Goal: Task Accomplishment & Management: Complete application form

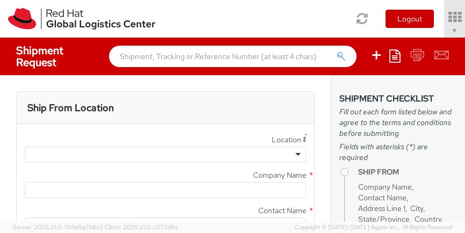
select select "901"
select select
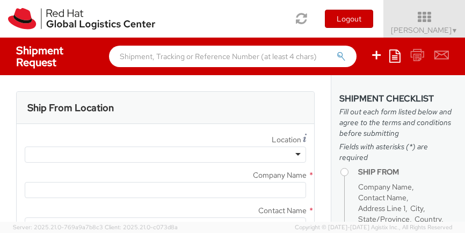
type input "Red Hat, Inc."
type input "[PERSON_NAME]"
type input "[STREET_ADDRESS]"
type input "RALEIGH"
type input "27601"
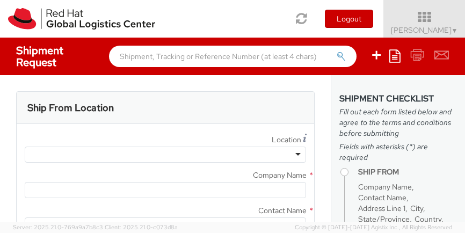
type input "[PHONE_NUMBER]"
type input "[EMAIL_ADDRESS][DOMAIN_NAME]"
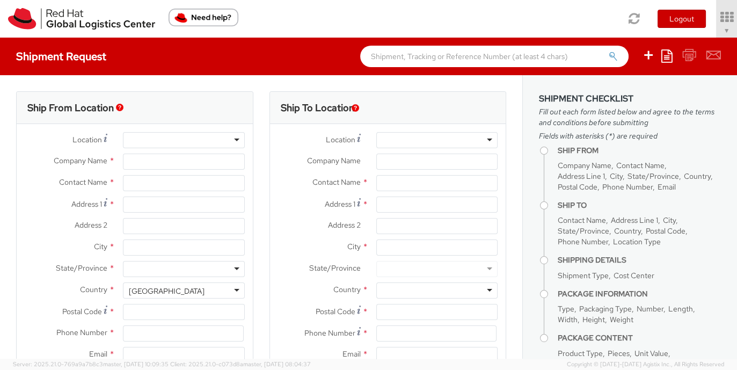
type input "Red Hat, Inc."
type input "[PERSON_NAME]"
type input "[STREET_ADDRESS]"
type input "RALEIGH"
type input "27601"
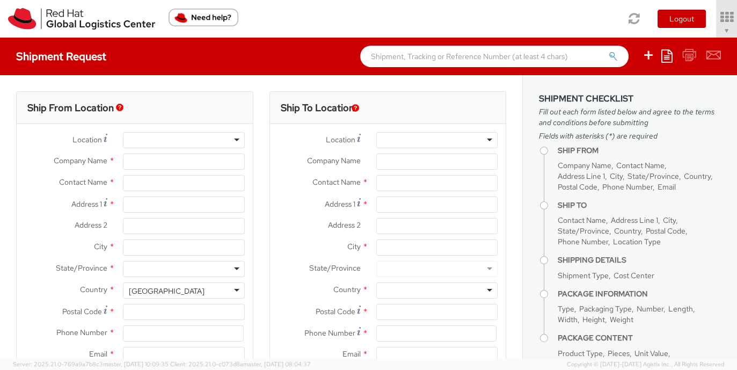
type input "[PHONE_NUMBER]"
type input "[EMAIL_ADDRESS][DOMAIN_NAME]"
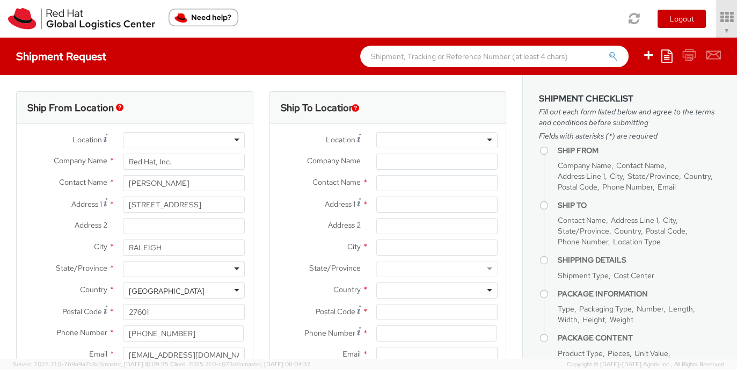
select select "901"
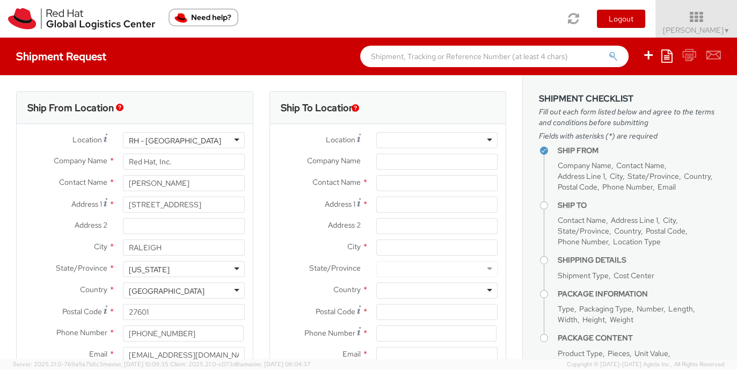
select select
click at [731, 25] on link "Soojung Mansberger ▼" at bounding box center [697, 19] width 82 height 38
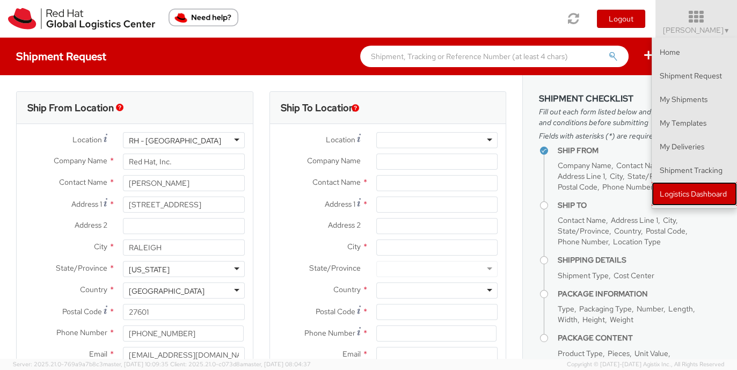
click at [694, 200] on link "Logistics Dashboard" at bounding box center [694, 194] width 85 height 24
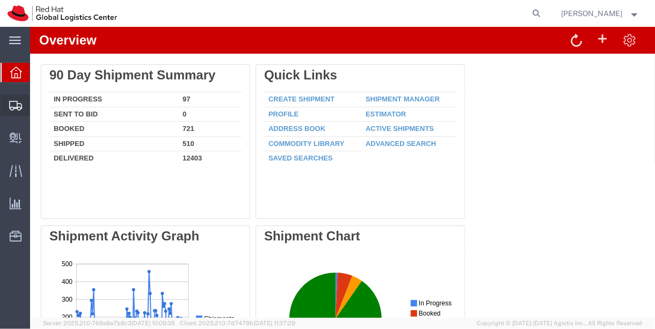
click at [0, 0] on span "Shipment Manager" at bounding box center [0, 0] width 0 height 0
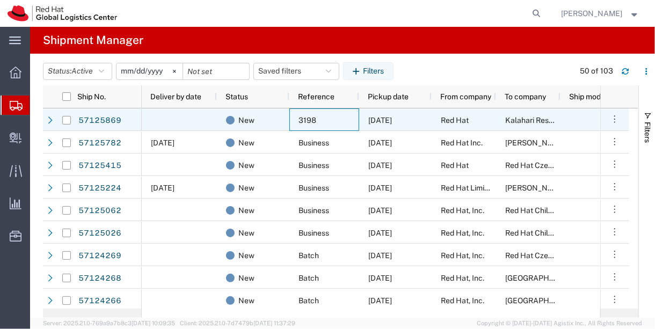
click at [323, 111] on div "3198" at bounding box center [324, 119] width 70 height 23
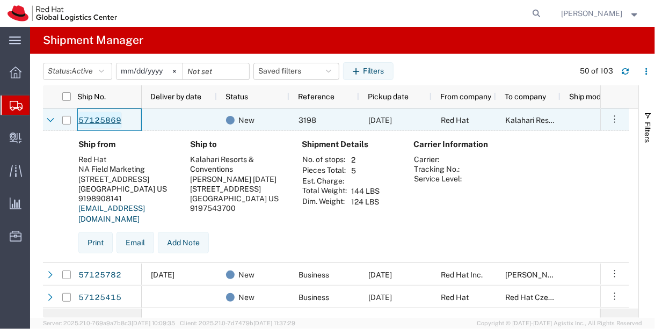
click at [99, 118] on link "57125869" at bounding box center [100, 120] width 44 height 17
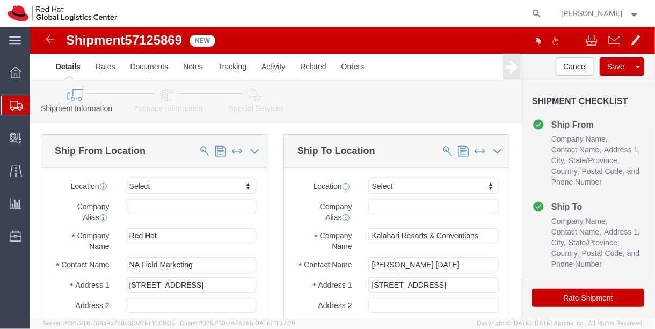
select select
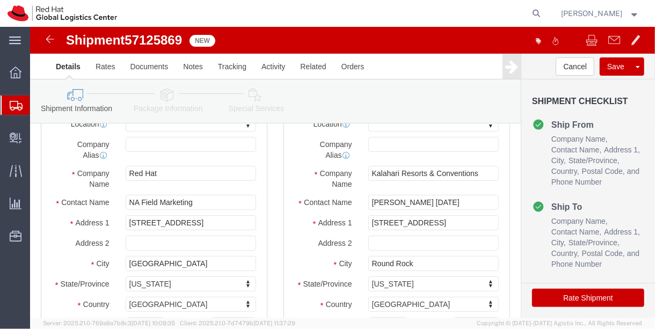
scroll to position [68, 0]
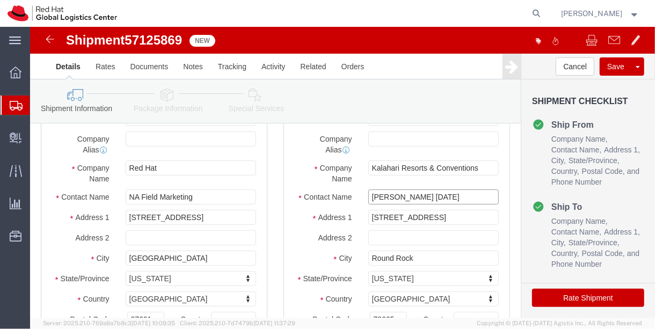
click input "Linda Burwell OCT21"
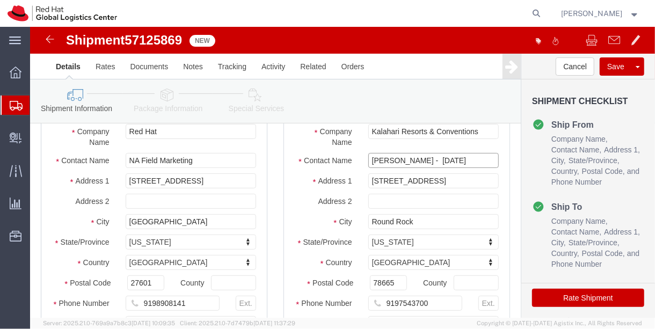
scroll to position [105, 0]
type input "Linda Burwell - OCT21"
click div
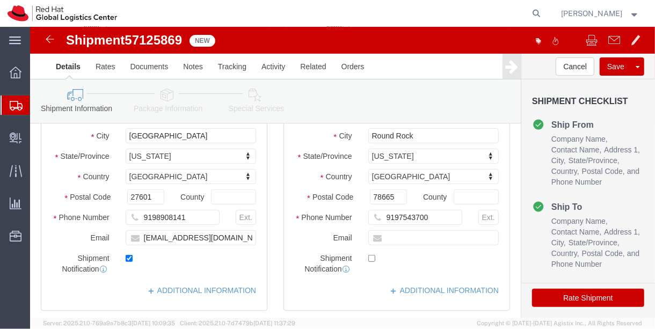
scroll to position [191, 0]
click input "text"
paste input "lburwell@redhat.com"
type input "lburwell@redhat.com"
click label
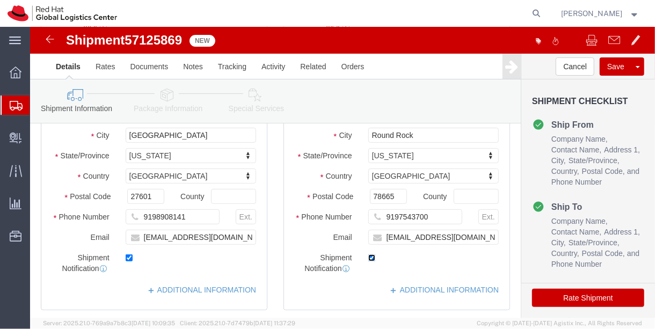
click input "checkbox"
click label
click input "checkbox"
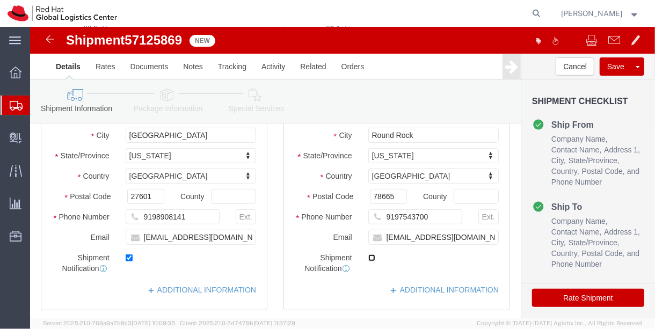
checkbox input "true"
click link "Package Information"
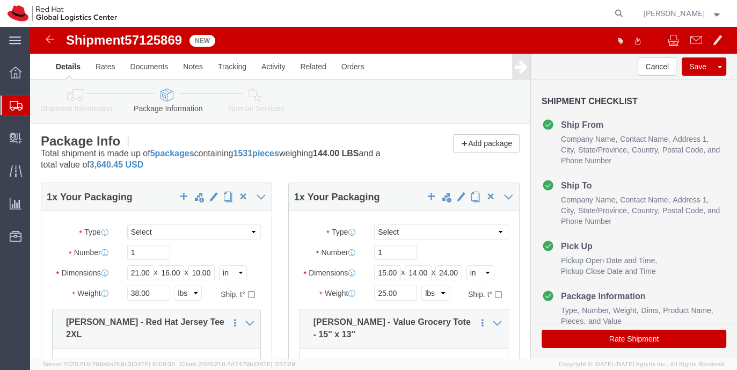
click div "Shipment Information Package Information Special Services"
click icon
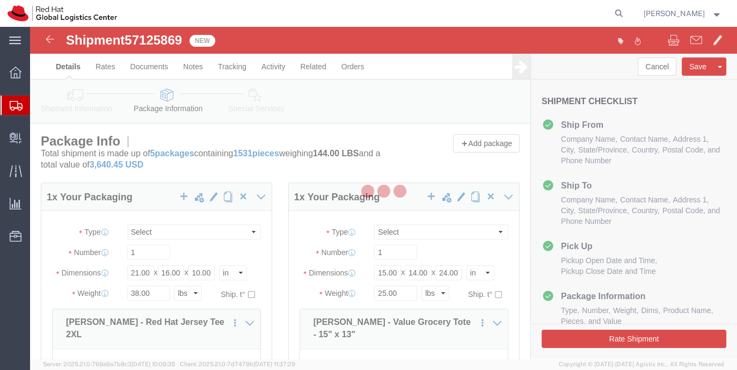
select select
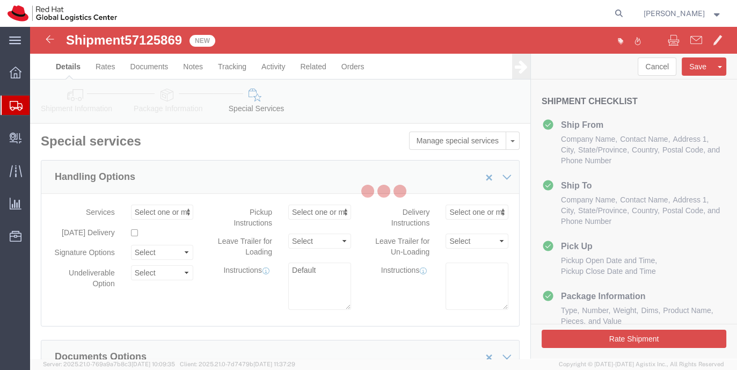
select select "COSTCENTER"
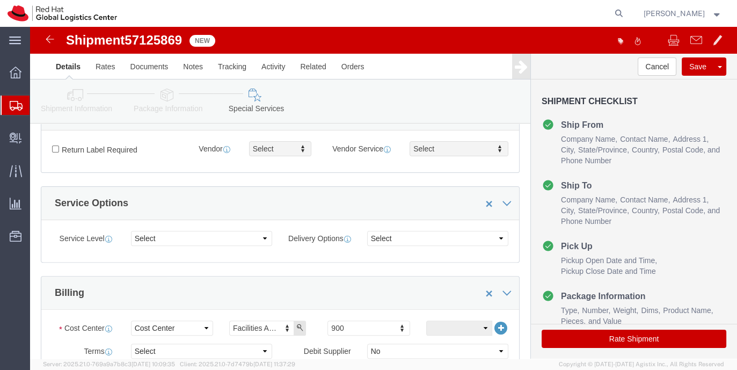
scroll to position [518, 0]
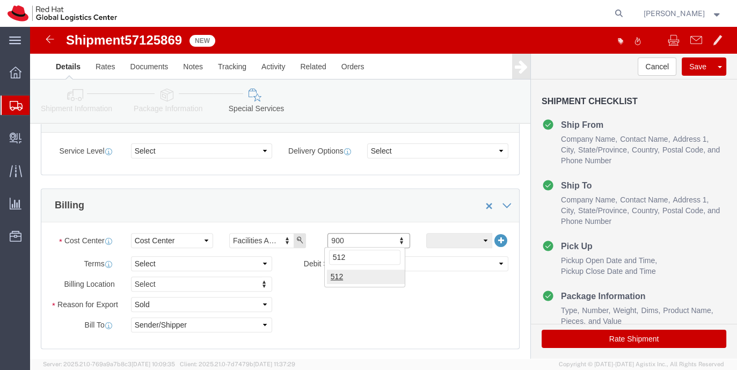
type input "512"
click div "Billing"
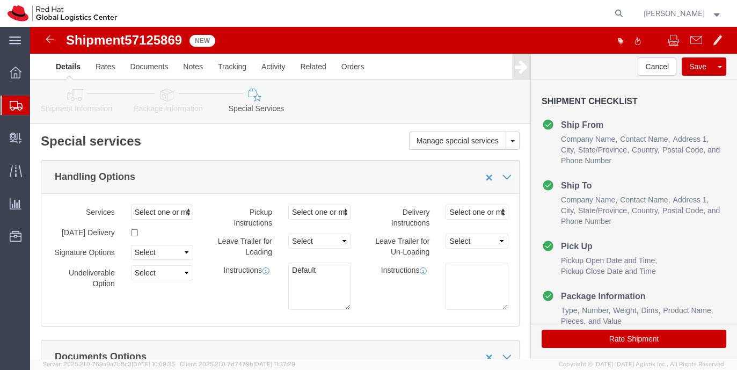
scroll to position [6, 0]
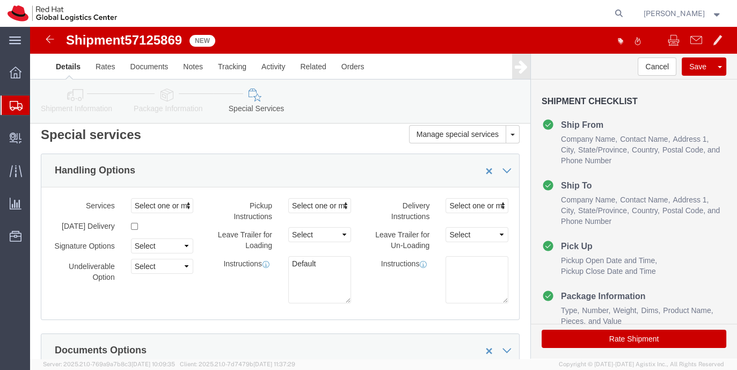
click link "Package Information"
click div
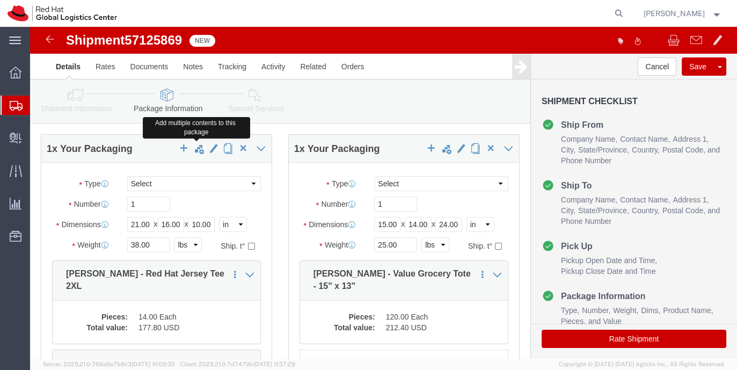
scroll to position [47, 0]
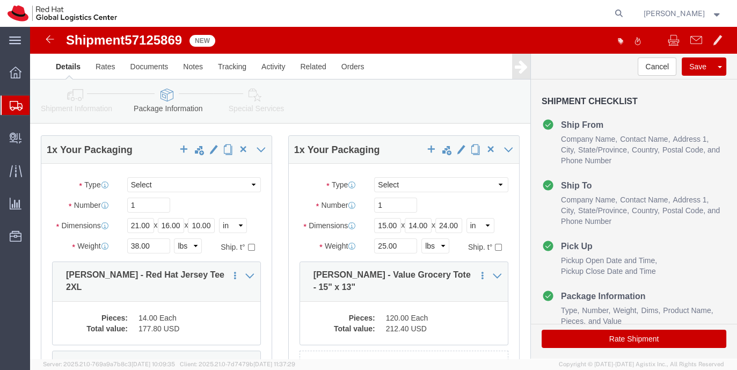
click icon
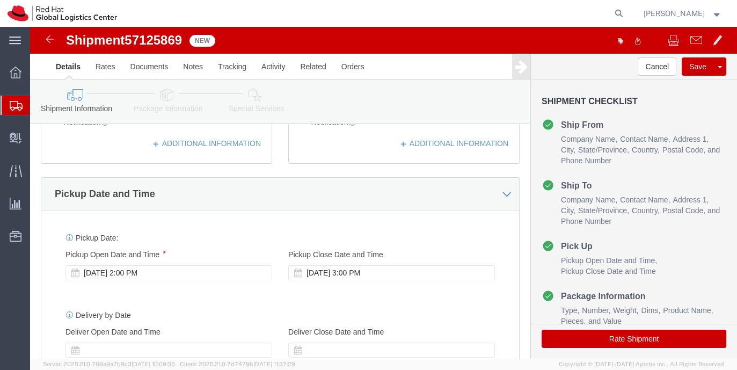
scroll to position [398, 0]
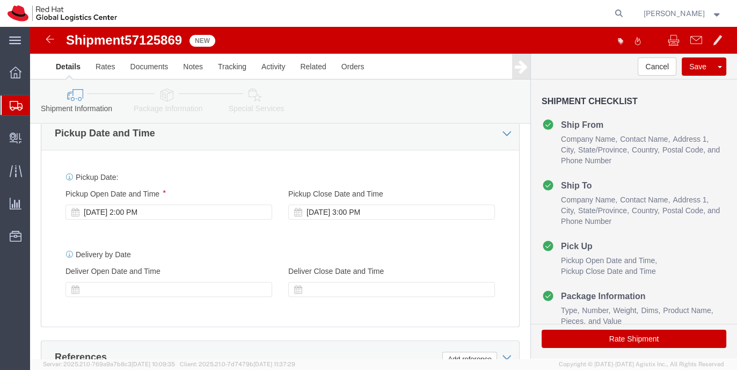
click link "Package Information"
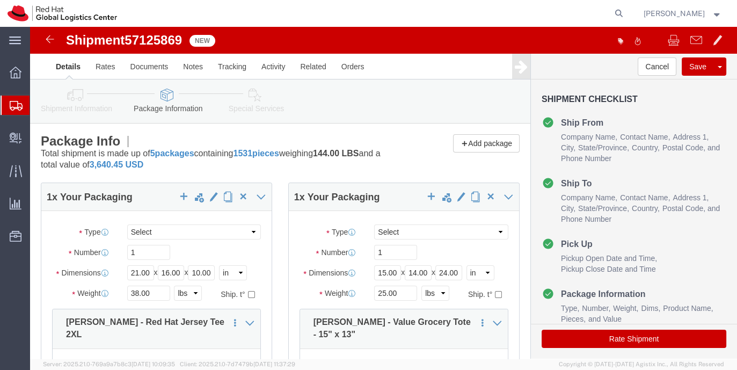
click link "Shipment Information"
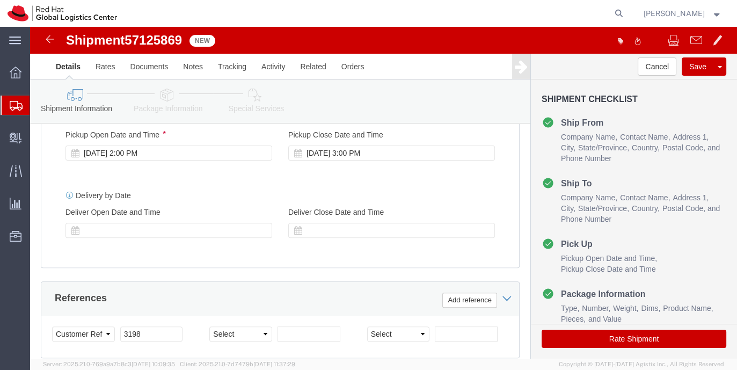
scroll to position [692, 0]
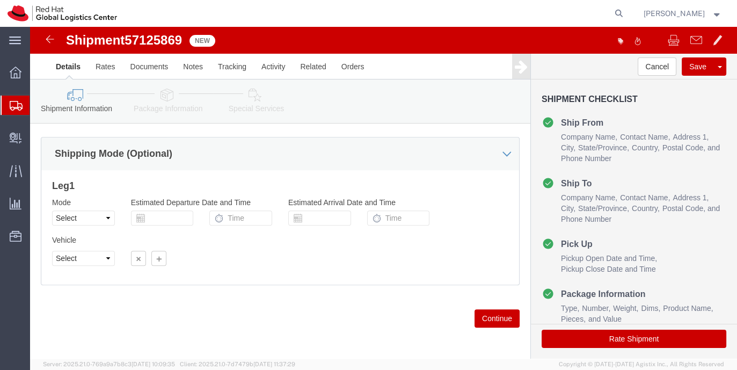
click icon
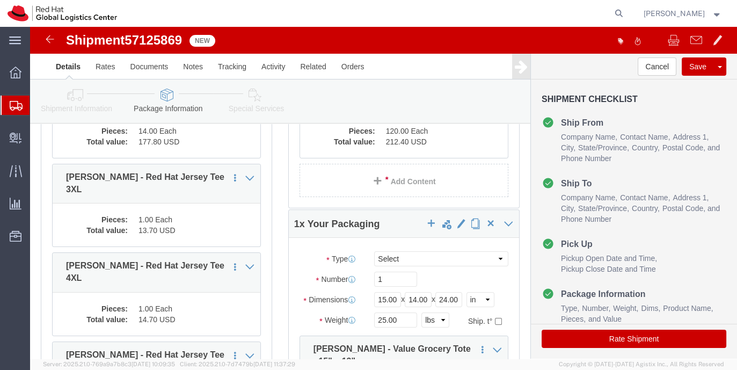
scroll to position [232, 0]
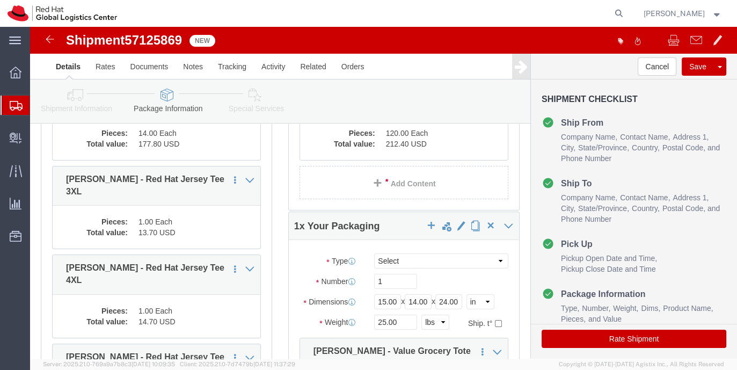
click icon
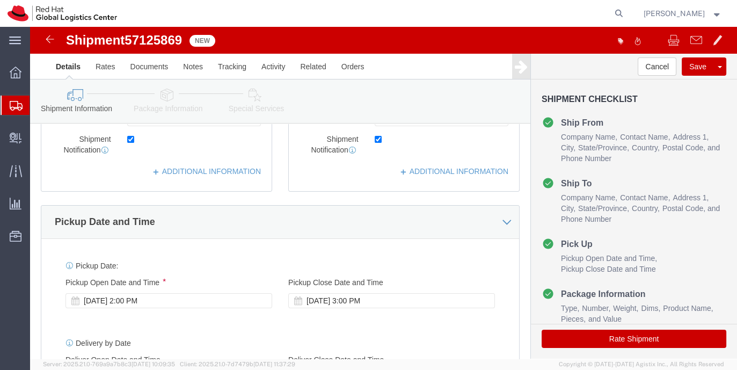
scroll to position [359, 0]
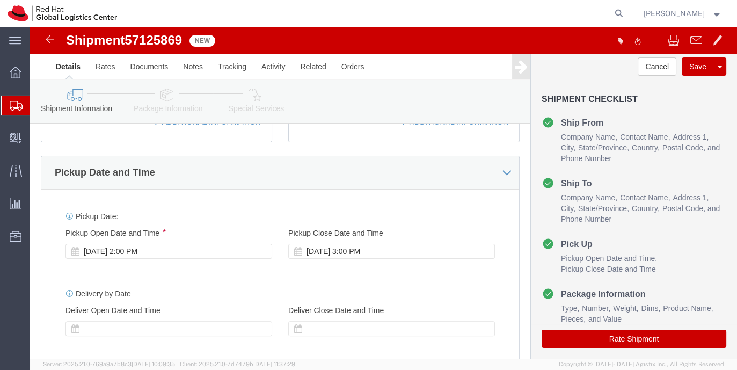
click icon
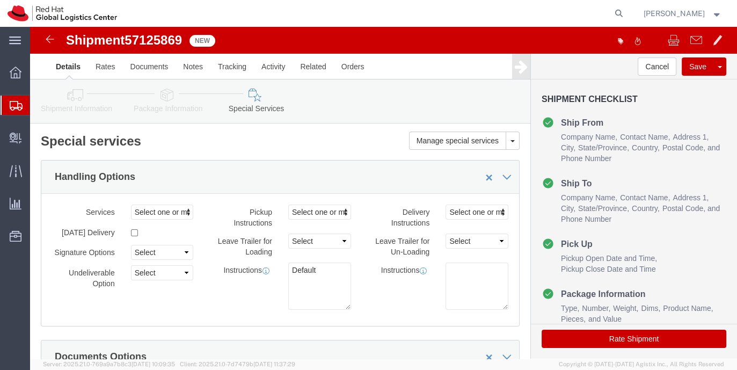
click button "Rate Shipment"
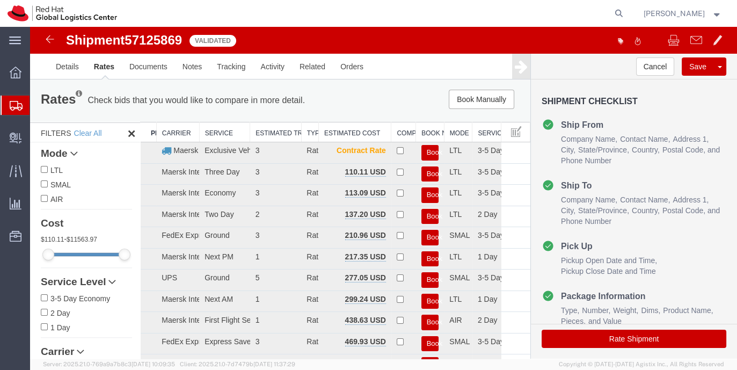
click at [382, 101] on div "Book Manually Pause Continue" at bounding box center [425, 99] width 206 height 19
click at [72, 59] on link "Details" at bounding box center [67, 67] width 38 height 26
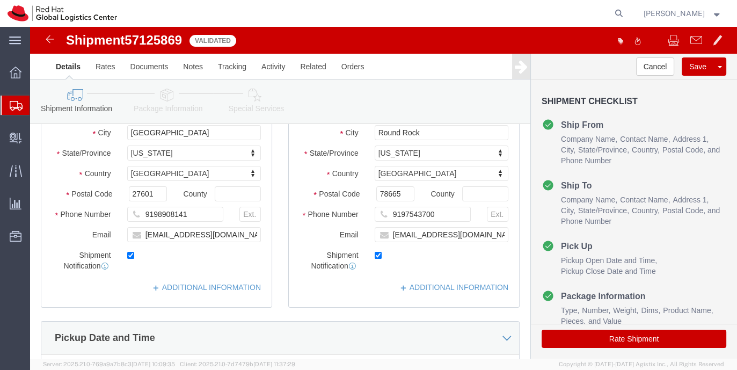
scroll to position [202, 0]
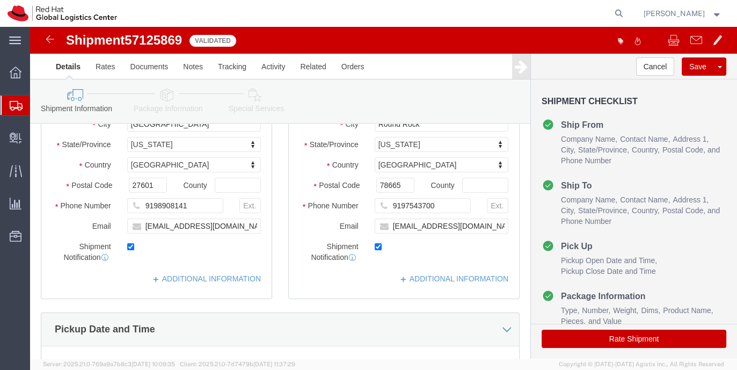
click link "Package Information"
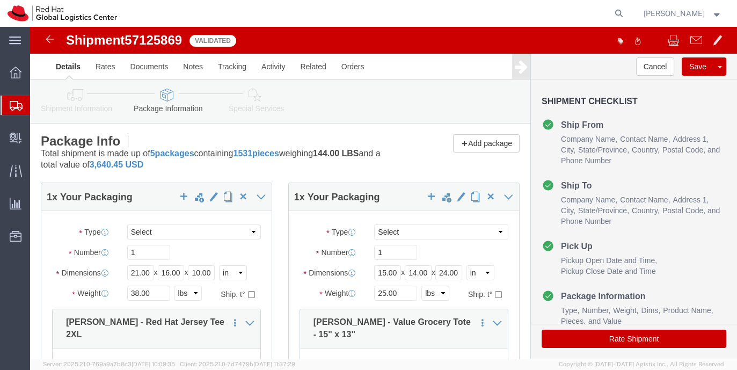
click icon
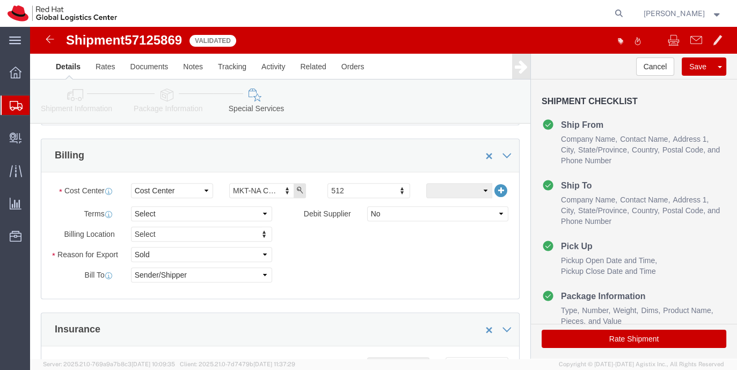
scroll to position [569, 0]
click icon
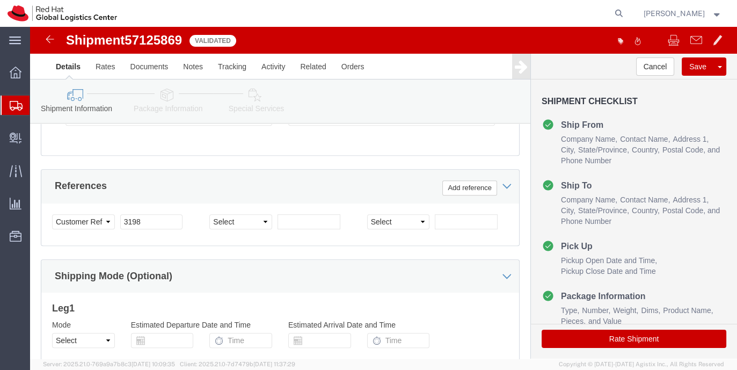
click link "Package Information"
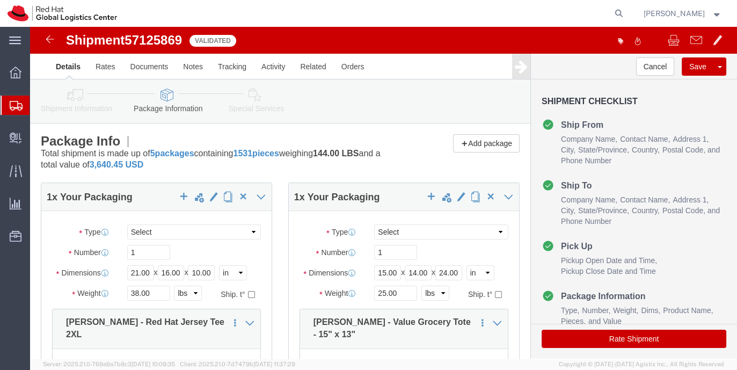
scroll to position [1, 0]
click link "Details"
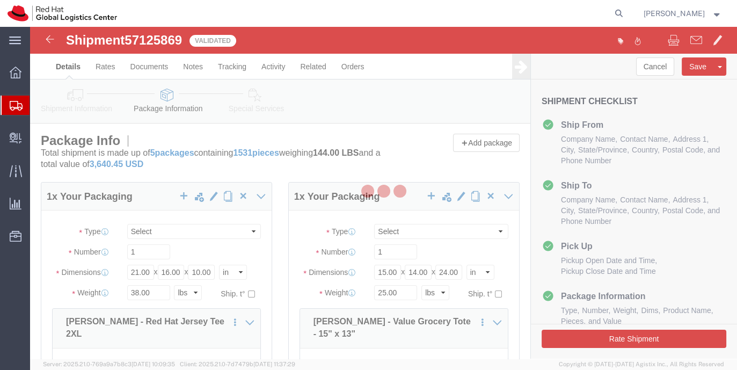
click at [78, 92] on div at bounding box center [383, 193] width 707 height 332
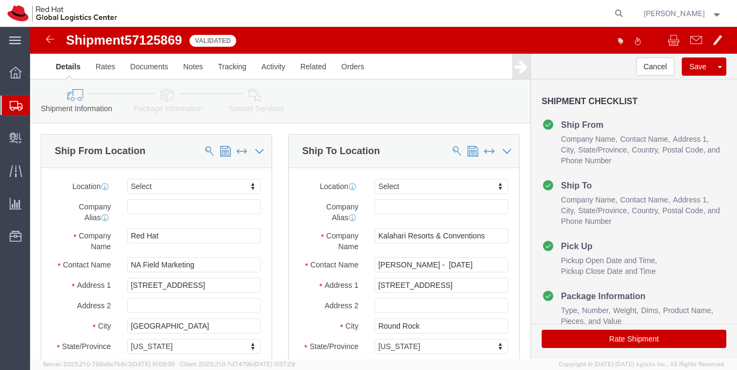
click button "Rate Shipment"
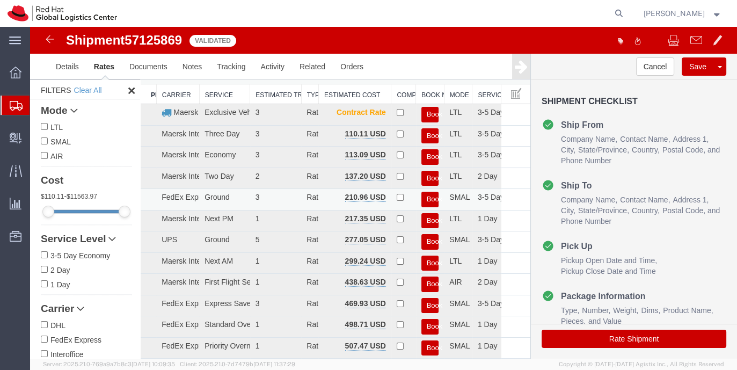
scroll to position [50, 0]
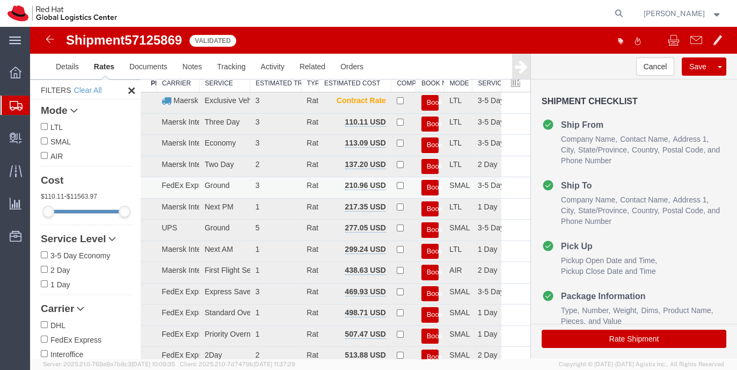
click at [422, 190] on button "Book" at bounding box center [431, 188] width 18 height 16
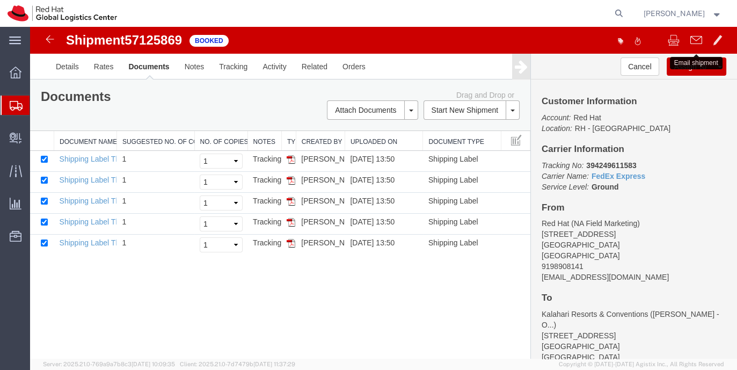
click at [655, 41] on button at bounding box center [696, 41] width 23 height 23
checkbox input "true"
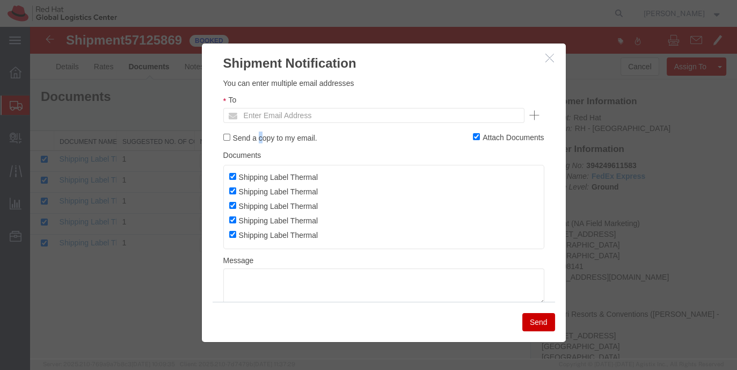
drag, startPoint x: 300, startPoint y: 140, endPoint x: 260, endPoint y: 139, distance: 39.7
click at [260, 139] on label "Send a copy to my email." at bounding box center [270, 138] width 94 height 12
click at [226, 137] on input "Send a copy to my email." at bounding box center [226, 137] width 7 height 7
checkbox input "true"
click at [258, 119] on input "text" at bounding box center [301, 115] width 126 height 14
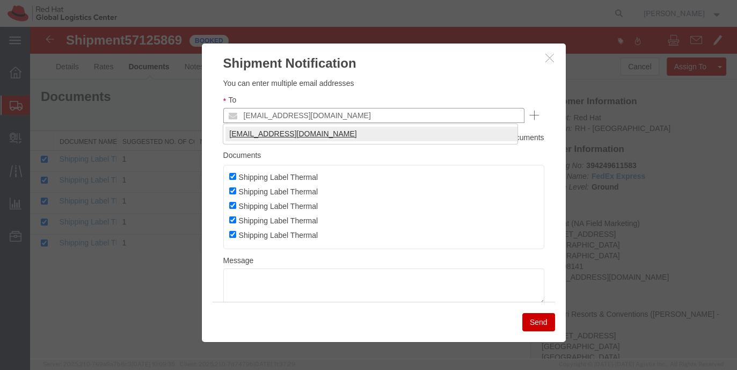
type input "solee@redhat.com"
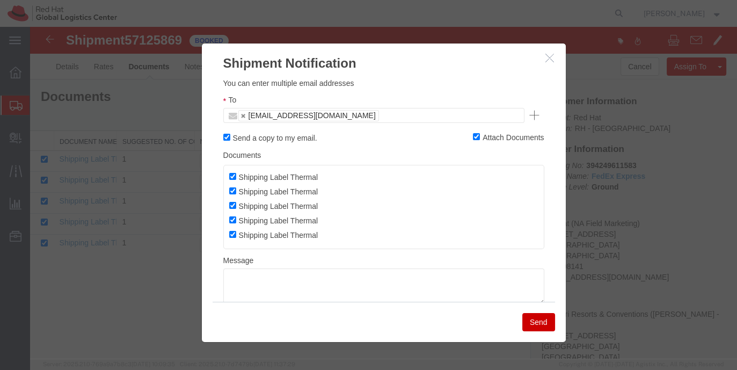
click at [547, 318] on button "Send" at bounding box center [539, 322] width 33 height 18
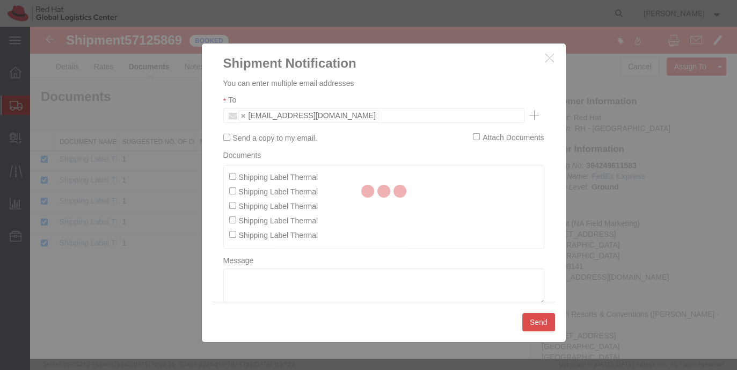
checkbox input "false"
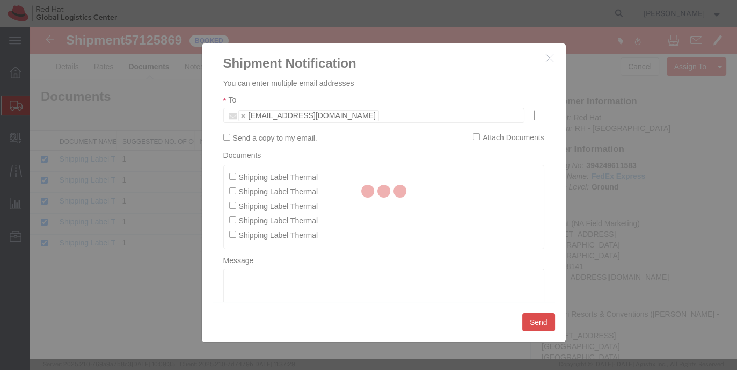
checkbox input "false"
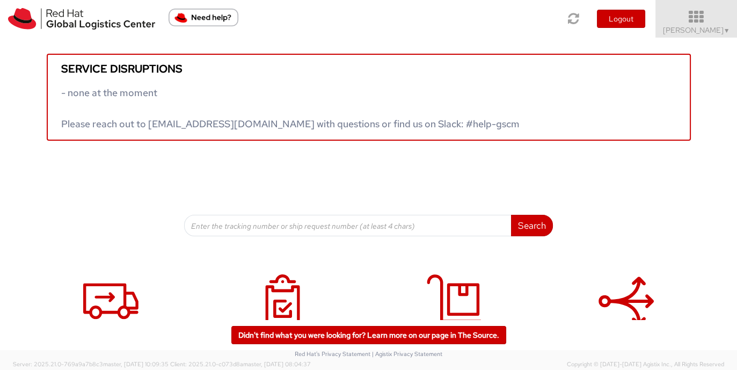
click at [705, 16] on icon at bounding box center [697, 17] width 94 height 15
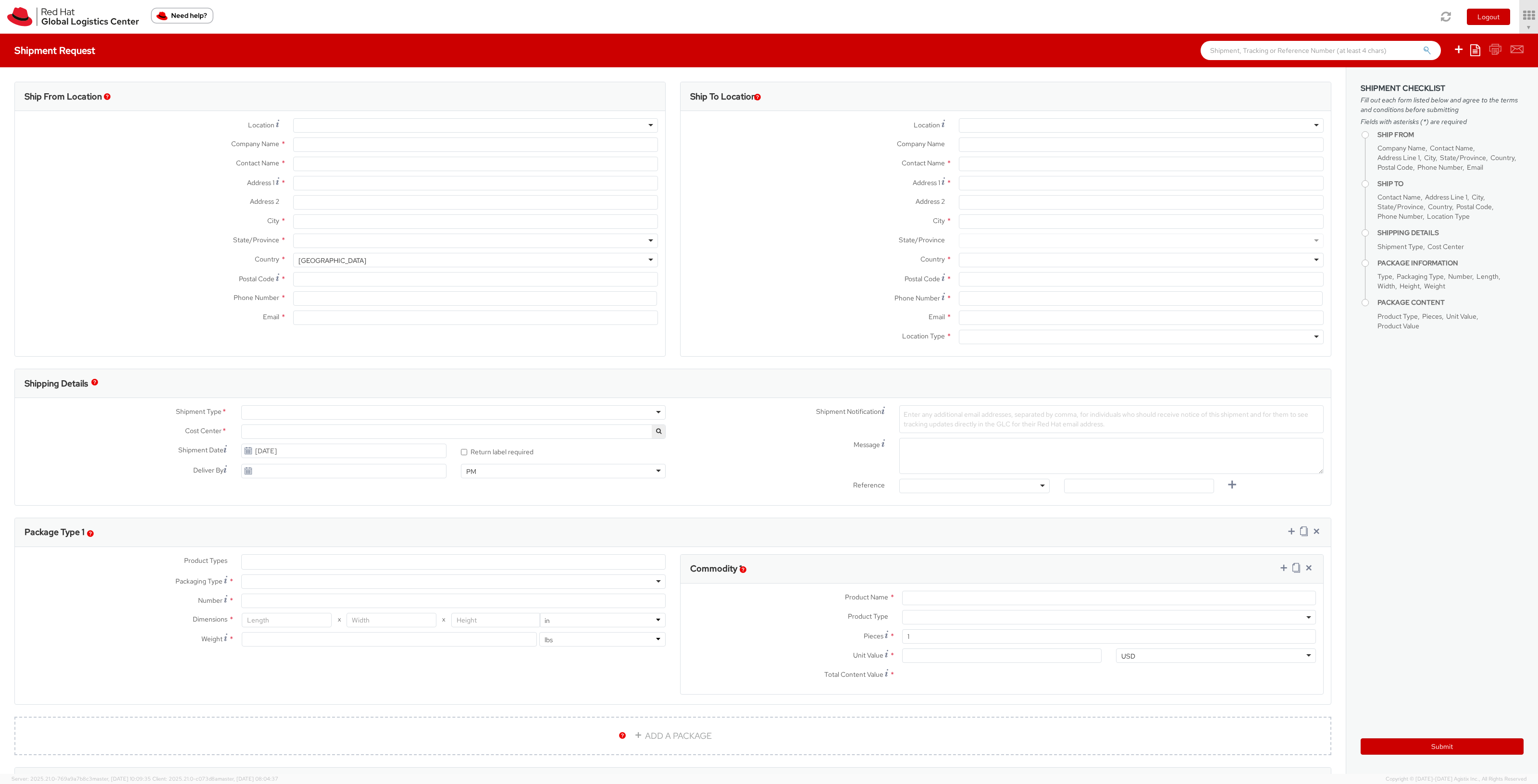
select select "901"
type input "Red Hat, Inc."
type input "[PERSON_NAME]"
type input "[STREET_ADDRESS]"
type input "RALEIGH"
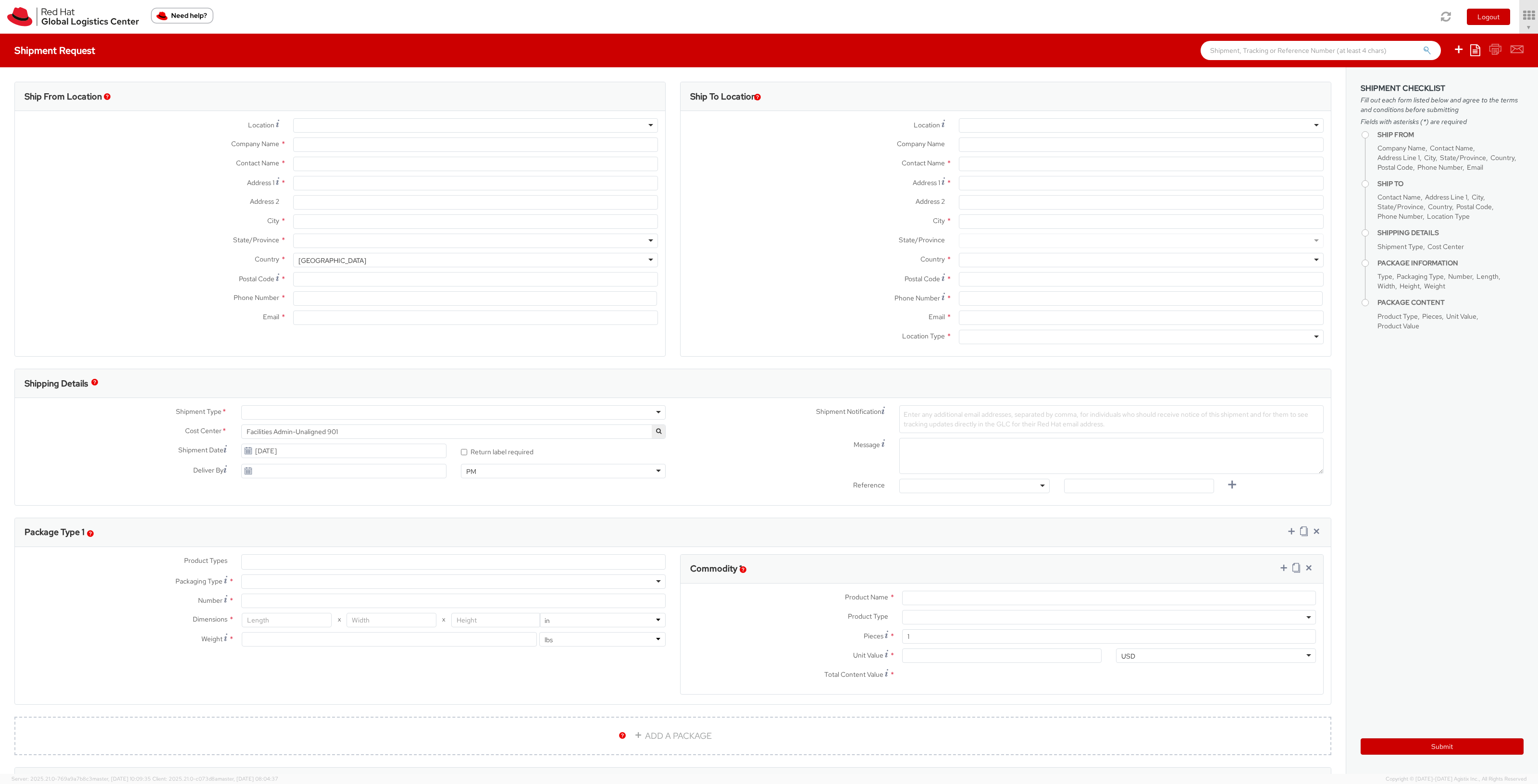
type input "27601"
type input "[PHONE_NUMBER]"
type input "[EMAIL_ADDRESS][DOMAIN_NAME]"
select select
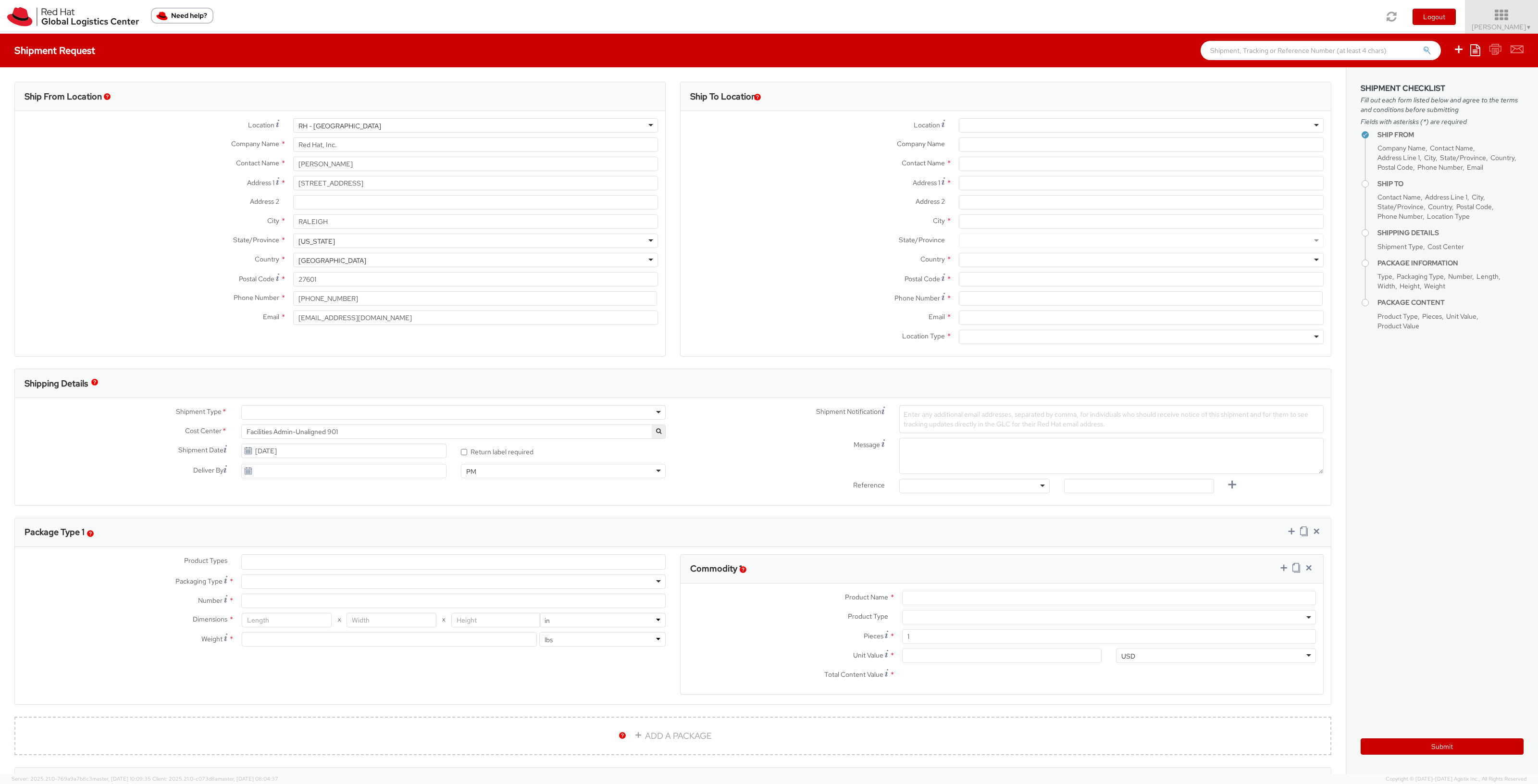
click at [1486, 22] on span "[PERSON_NAME] ▼" at bounding box center [1501, 27] width 60 height 9
click at [1496, 169] on link "Logistics Dashboard" at bounding box center [1500, 174] width 76 height 21
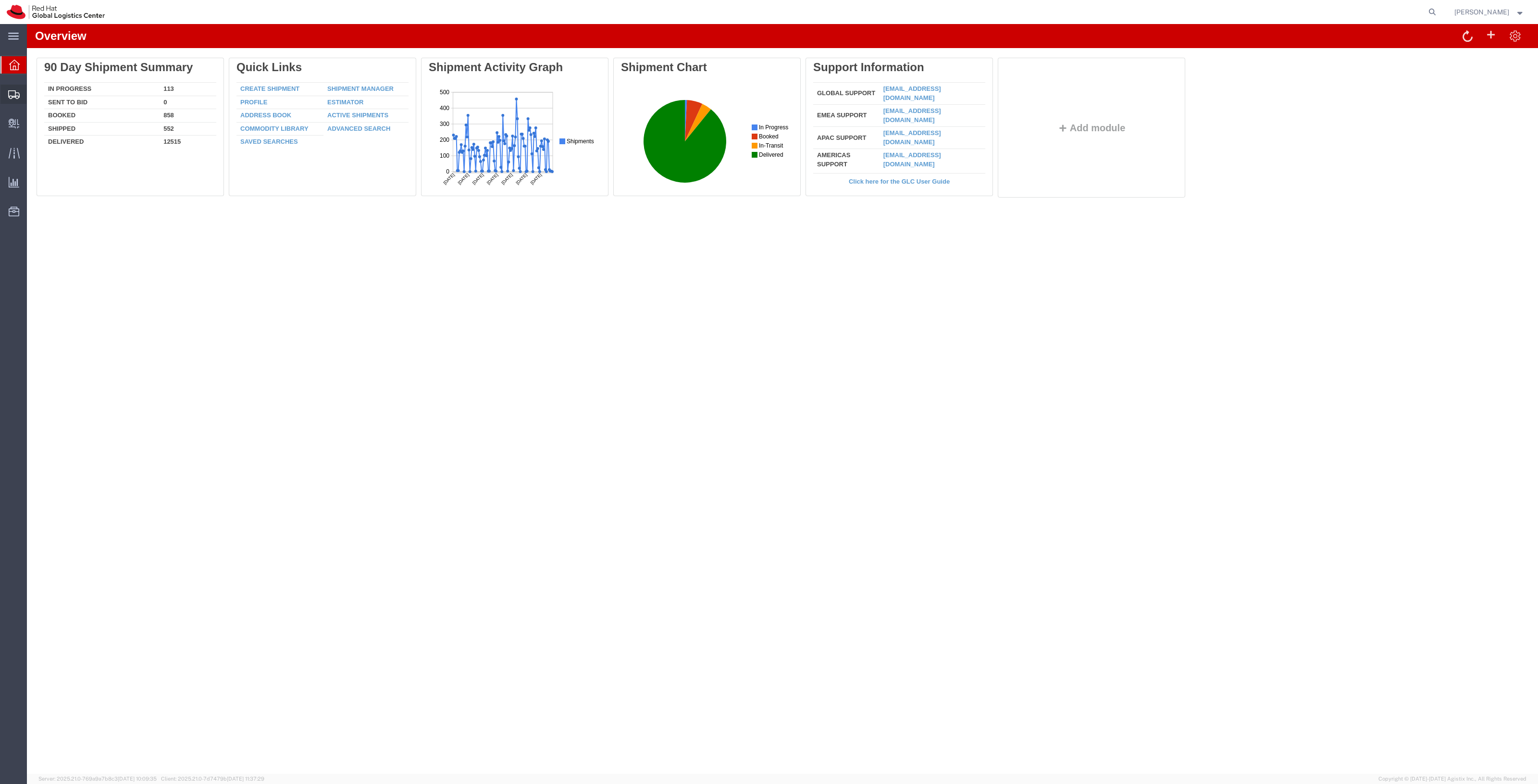
click at [0, 0] on span "Shipment Manager" at bounding box center [0, 0] width 0 height 0
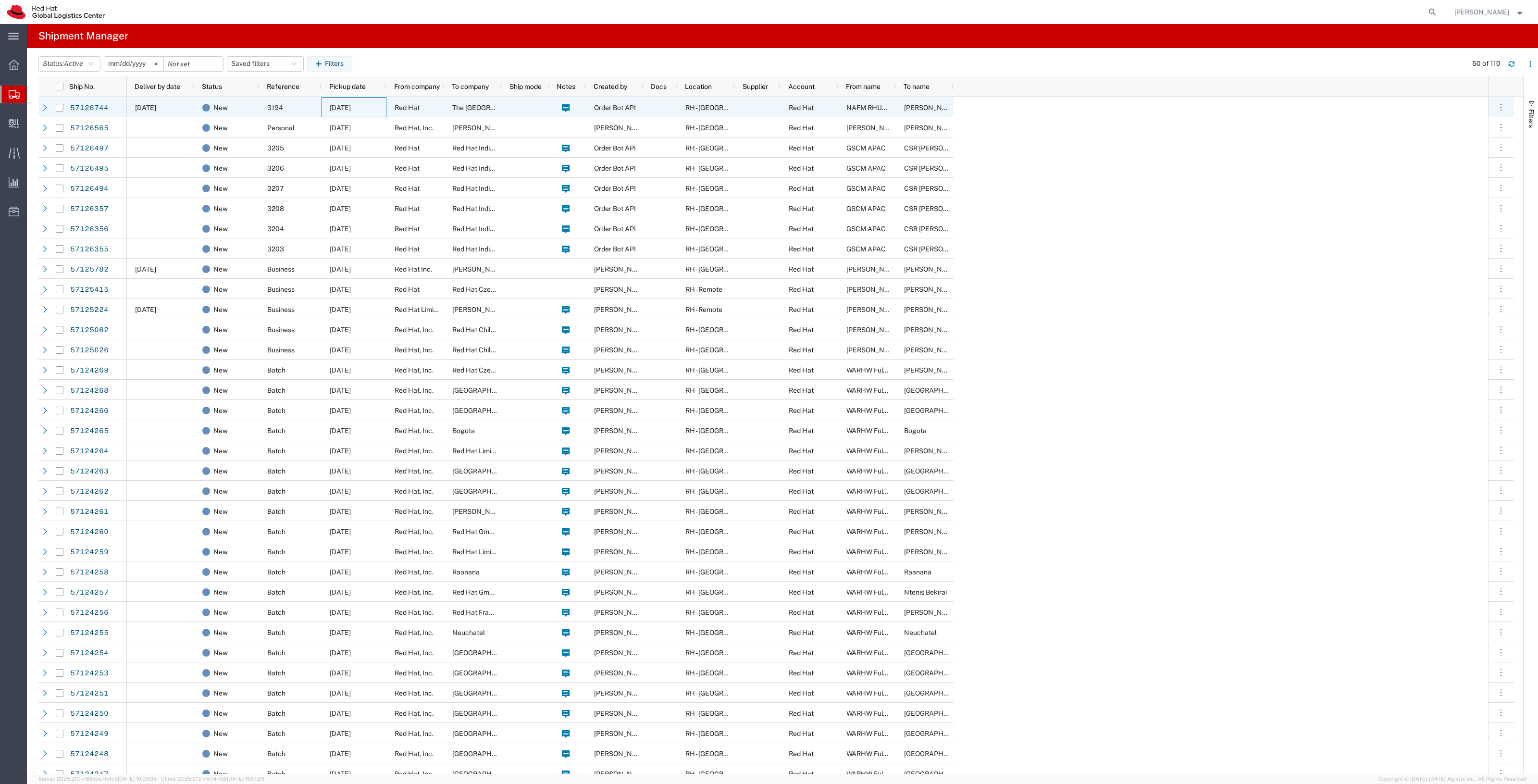
click at [372, 115] on div "[DATE]" at bounding box center [354, 107] width 64 height 21
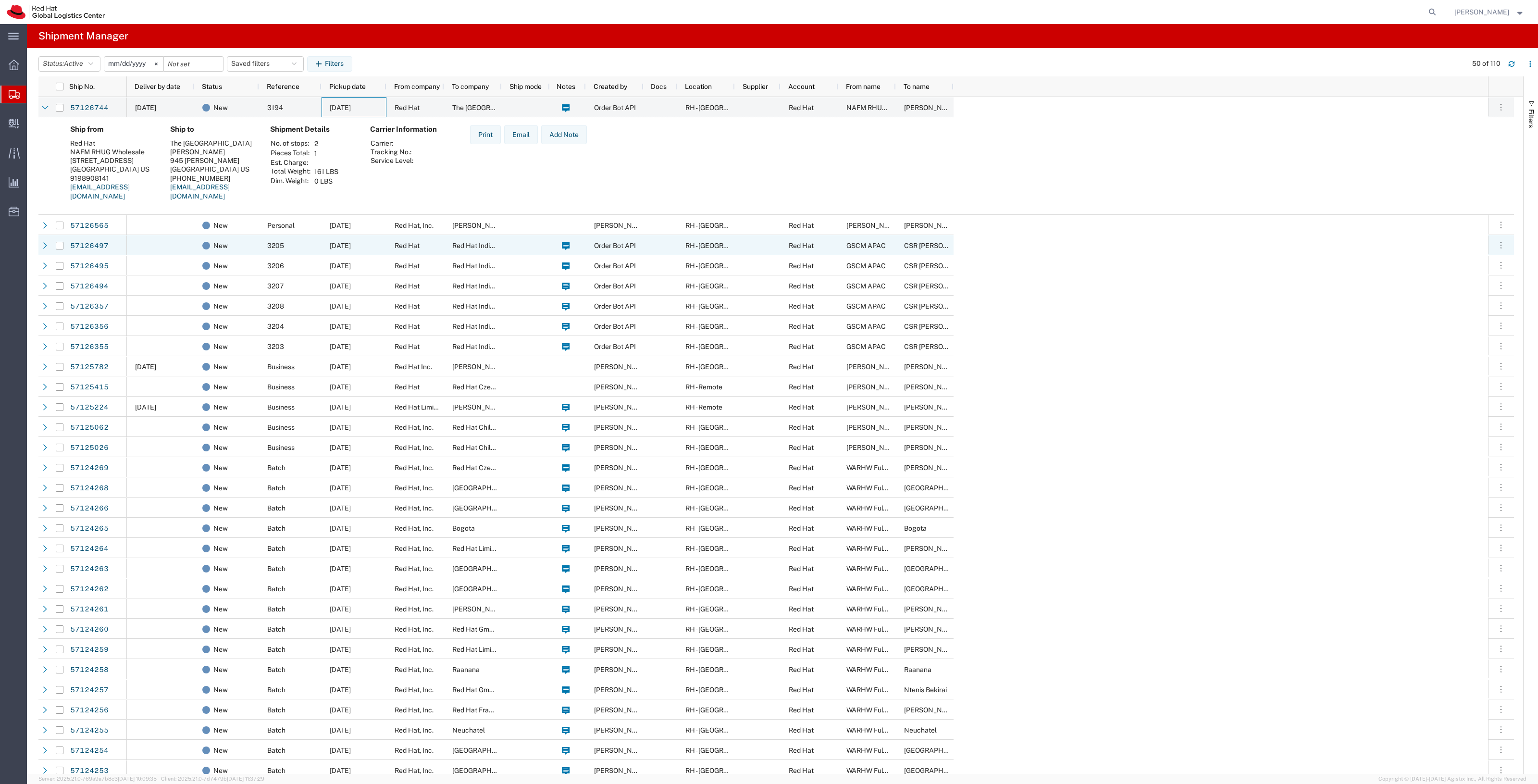
click at [183, 246] on div at bounding box center [160, 245] width 67 height 21
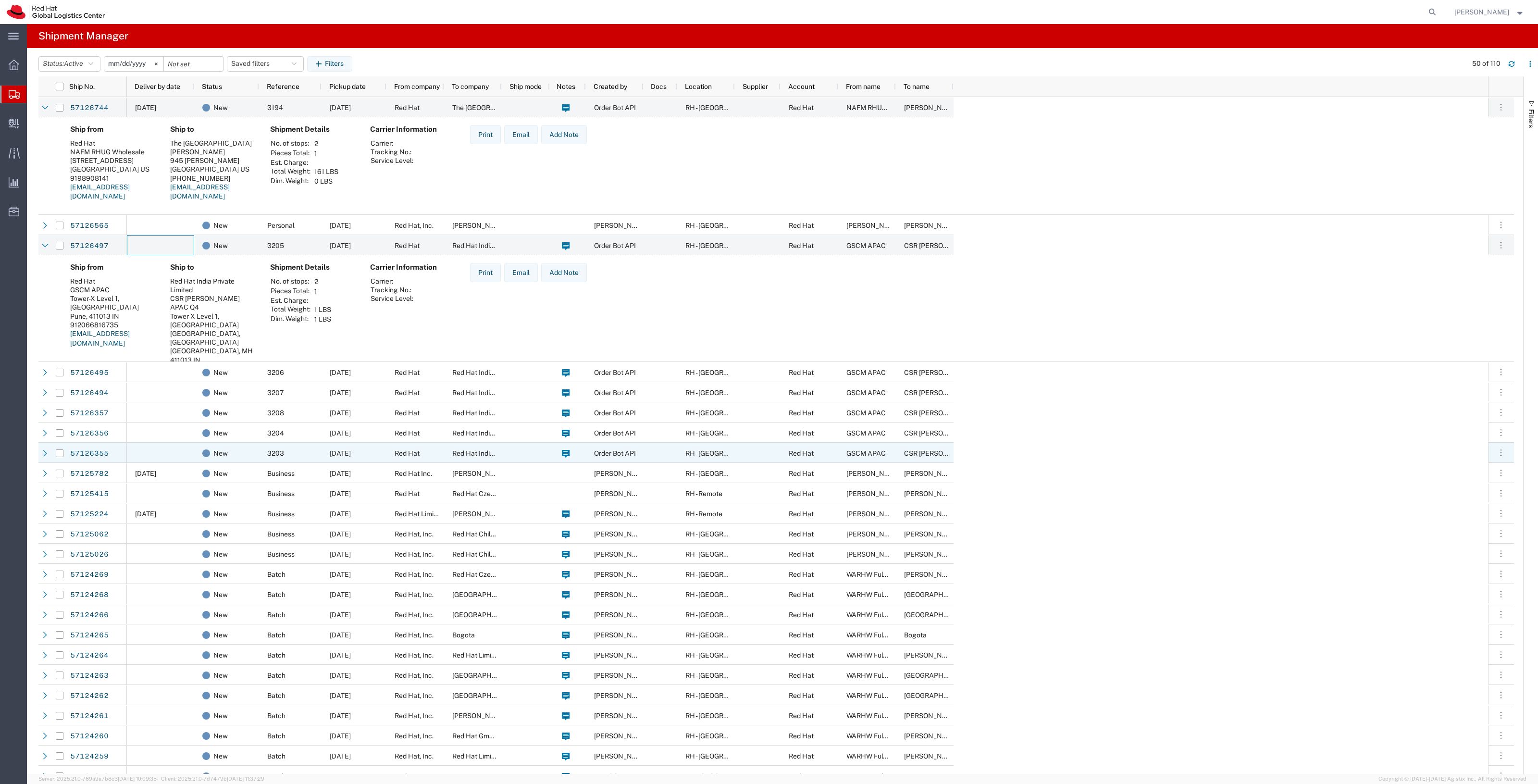
click at [159, 450] on div at bounding box center [160, 453] width 67 height 21
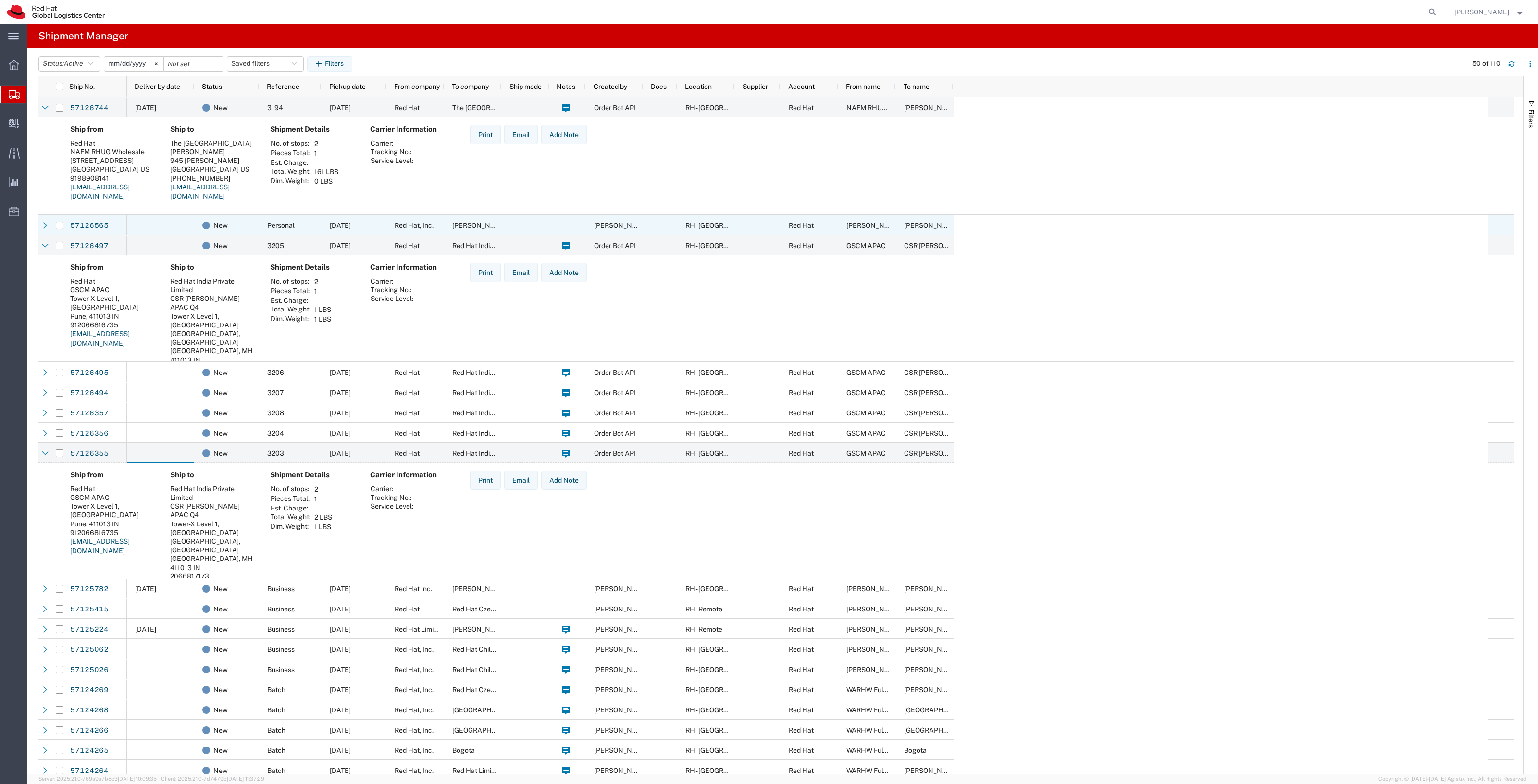
click at [151, 218] on div at bounding box center [160, 225] width 67 height 21
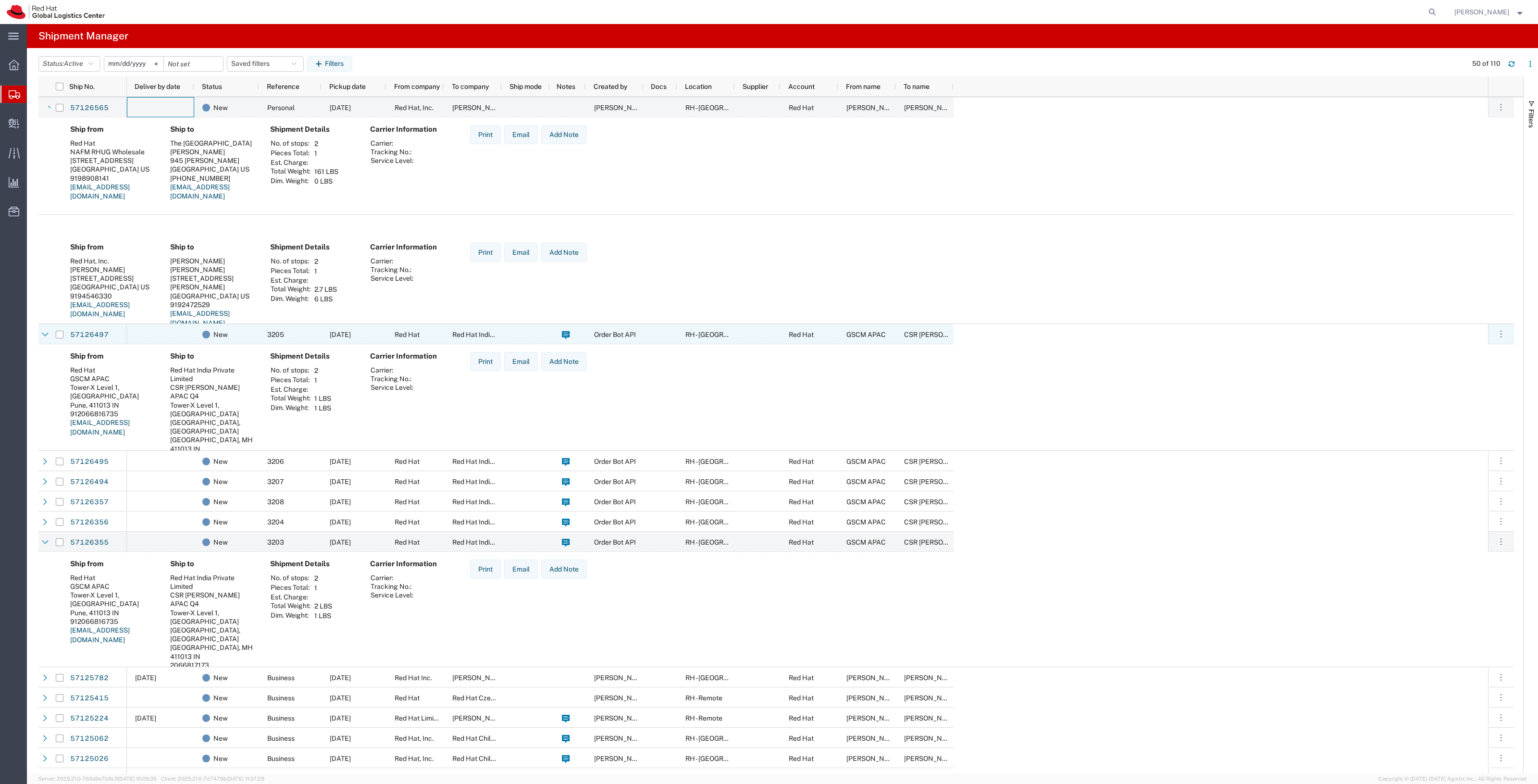
scroll to position [122, 0]
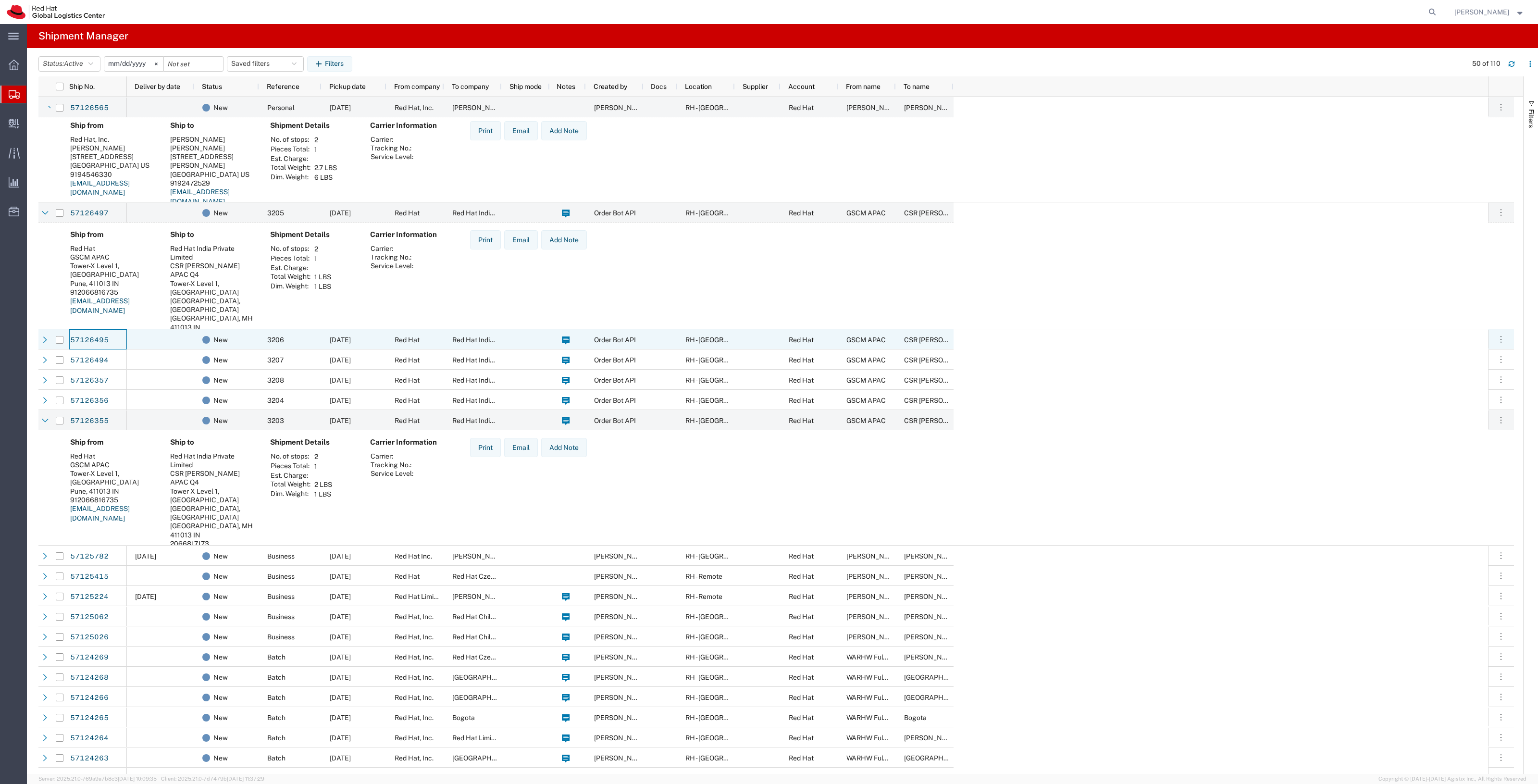
click at [123, 333] on div "57126495" at bounding box center [98, 339] width 57 height 21
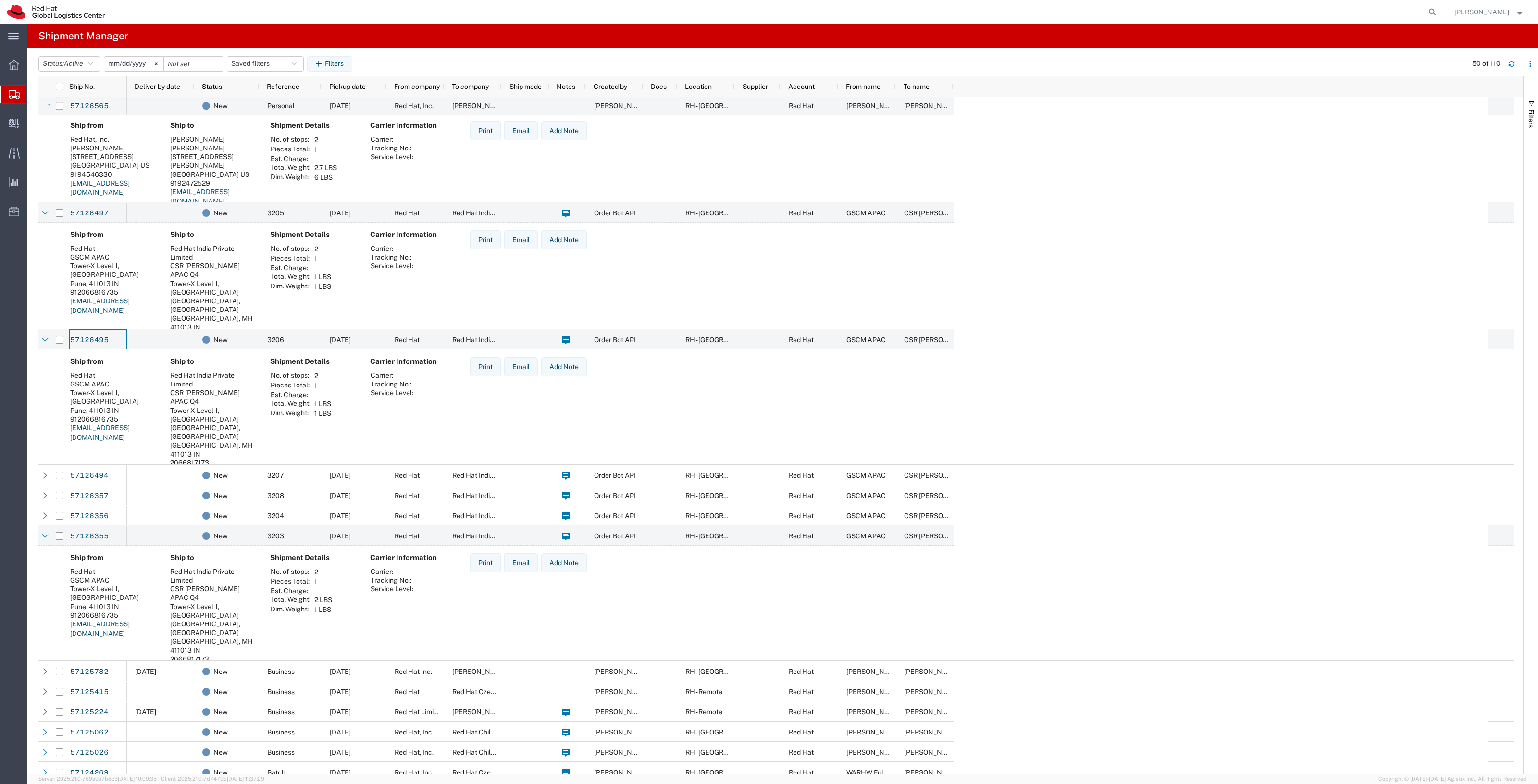
scroll to position [209, 0]
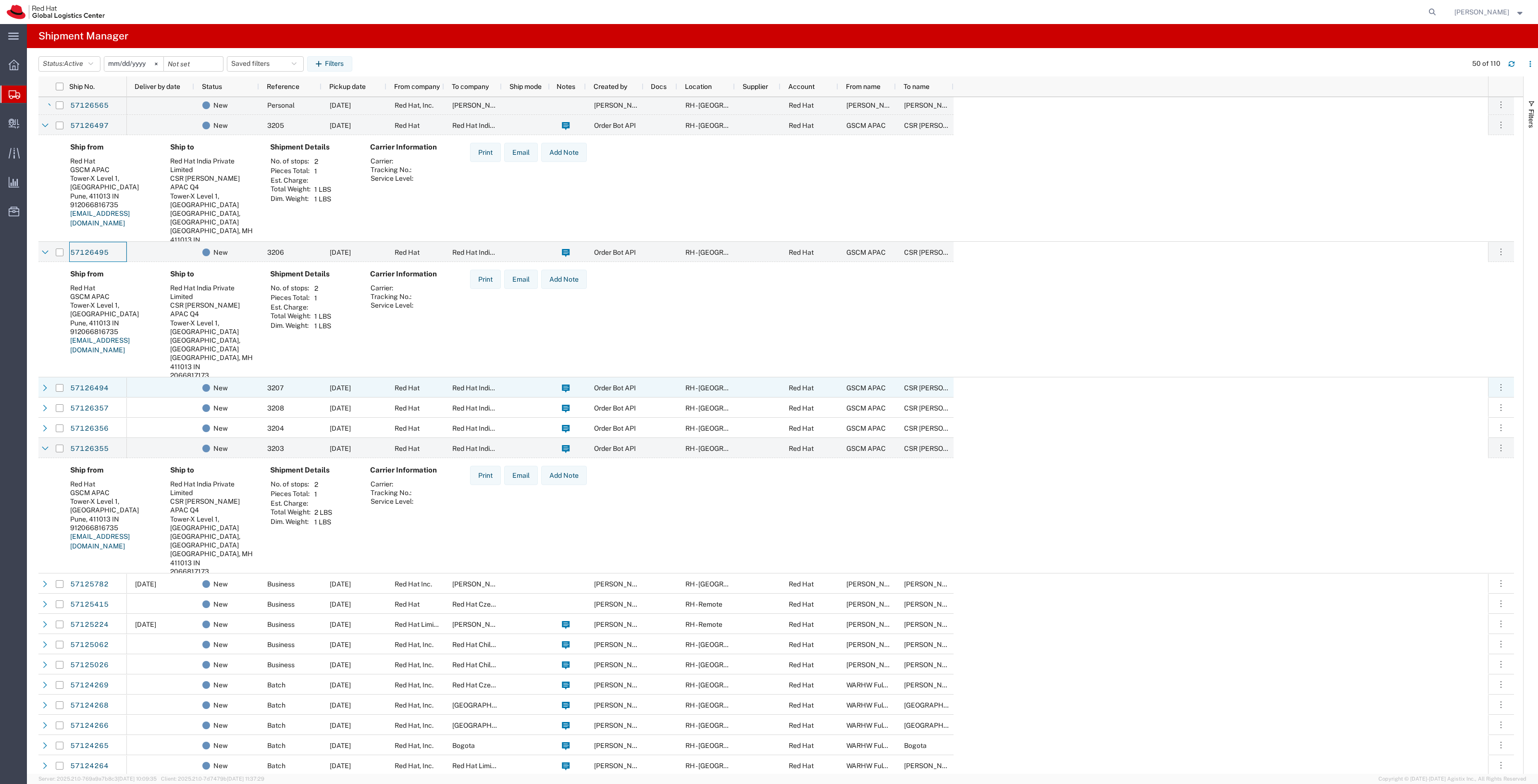
click at [112, 392] on div "57126494" at bounding box center [98, 388] width 57 height 21
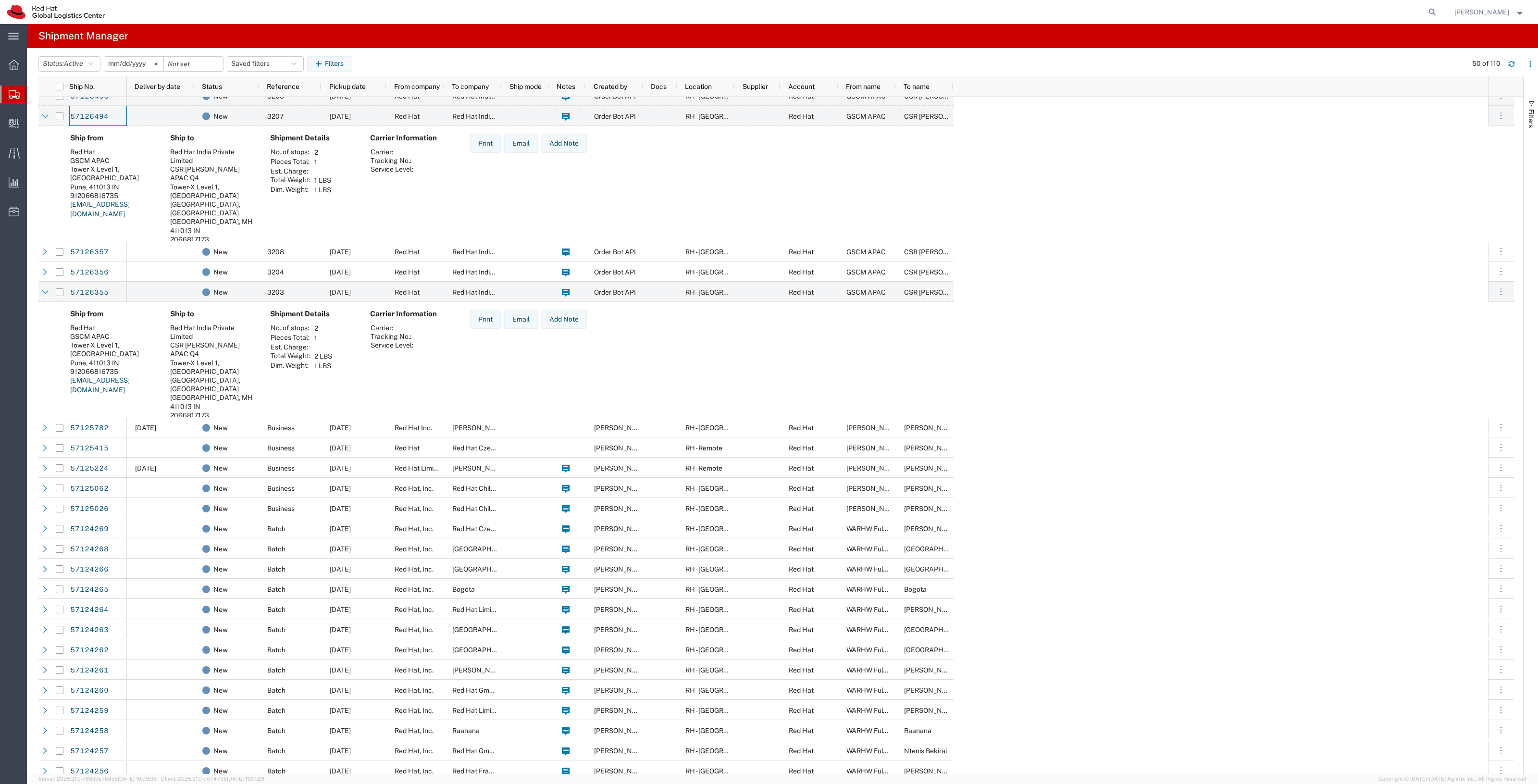
scroll to position [481, 0]
click at [138, 255] on div at bounding box center [160, 251] width 67 height 21
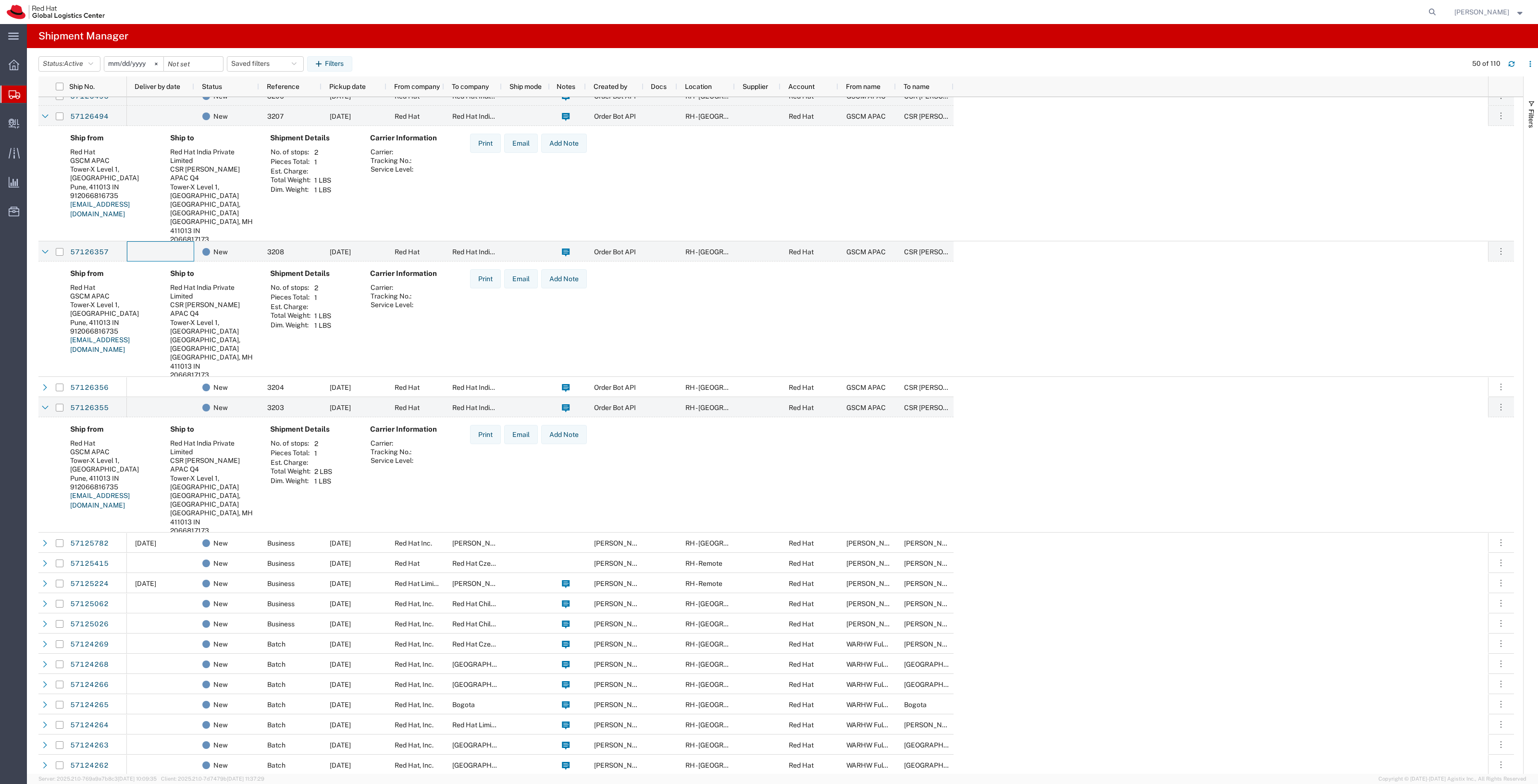
click at [139, 380] on div at bounding box center [160, 387] width 67 height 21
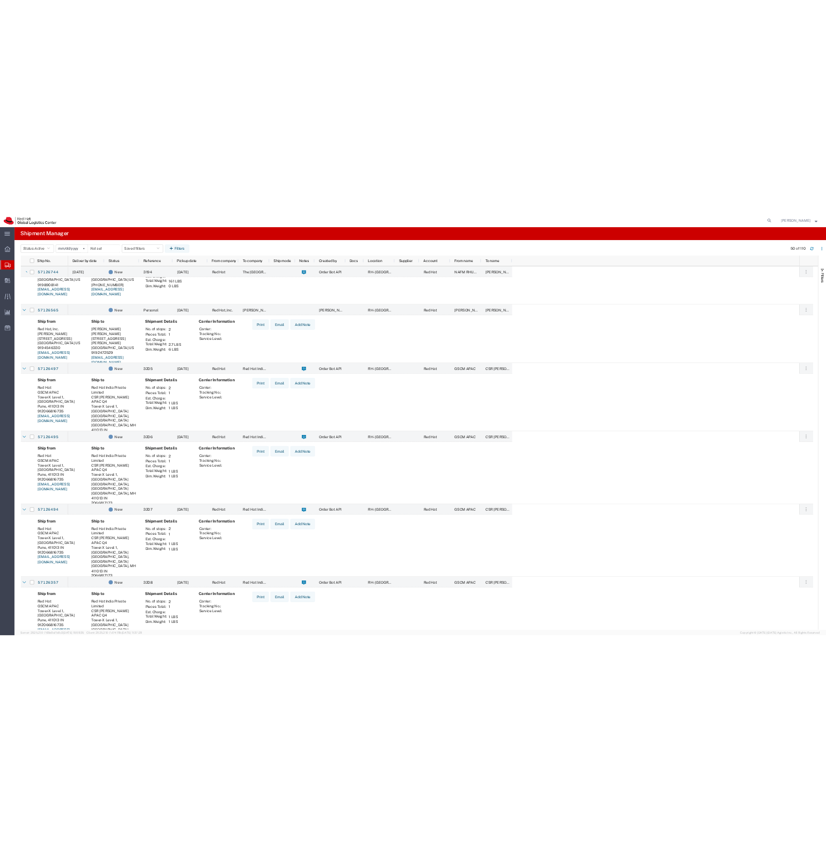
scroll to position [42, 0]
